Goal: Information Seeking & Learning: Learn about a topic

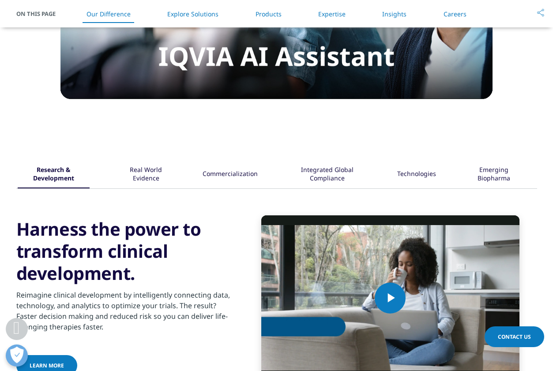
scroll to position [972, 0]
